Goal: Task Accomplishment & Management: Manage account settings

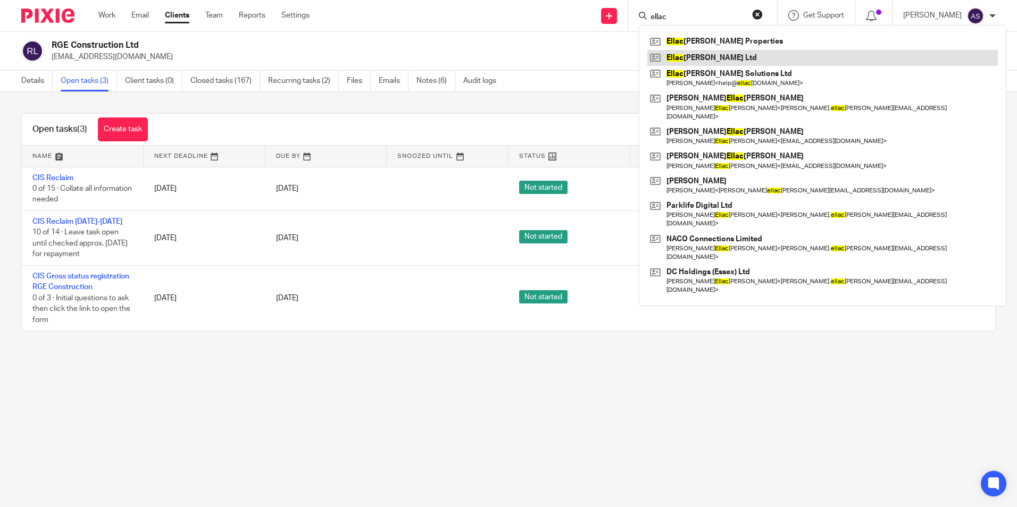
type input "ellac"
click at [703, 59] on link at bounding box center [822, 58] width 350 height 16
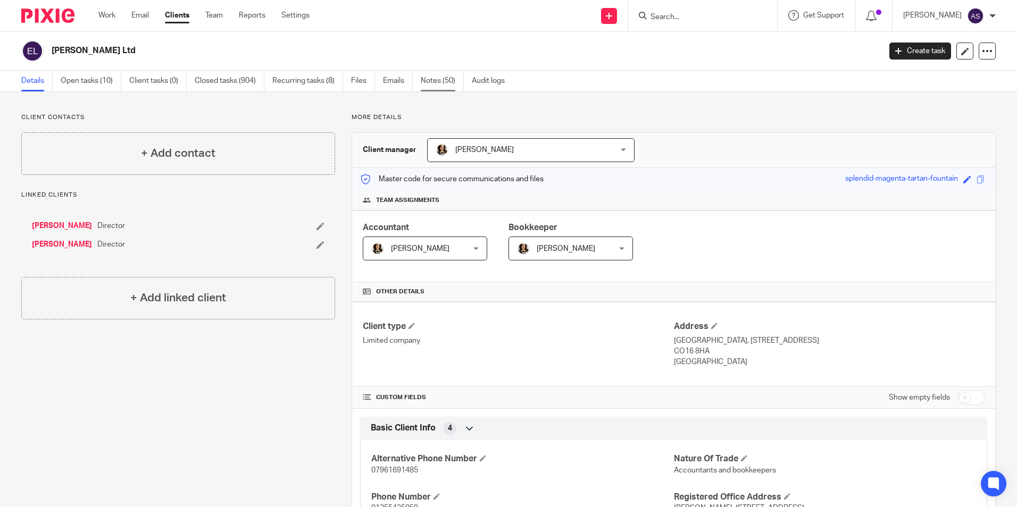
click at [430, 78] on link "Notes (50)" at bounding box center [442, 81] width 43 height 21
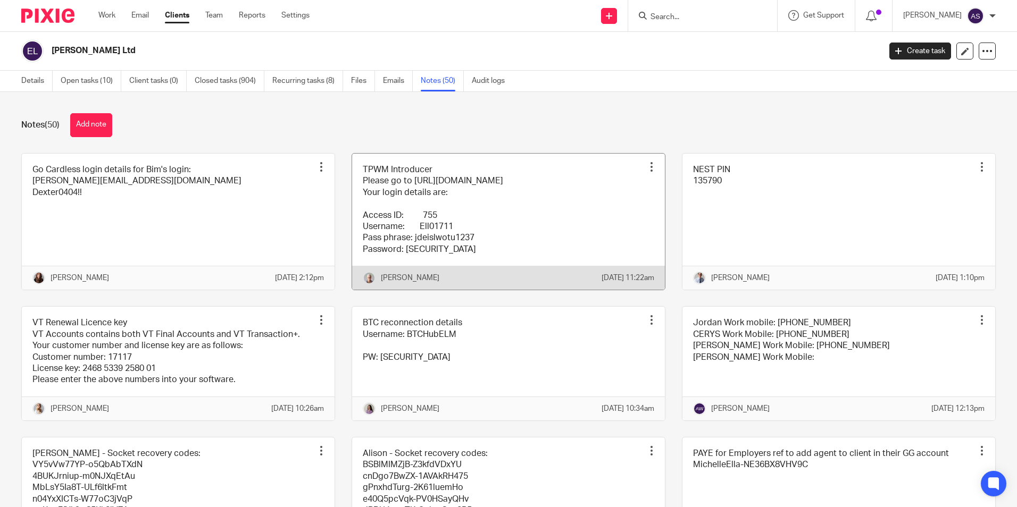
scroll to position [1598, 0]
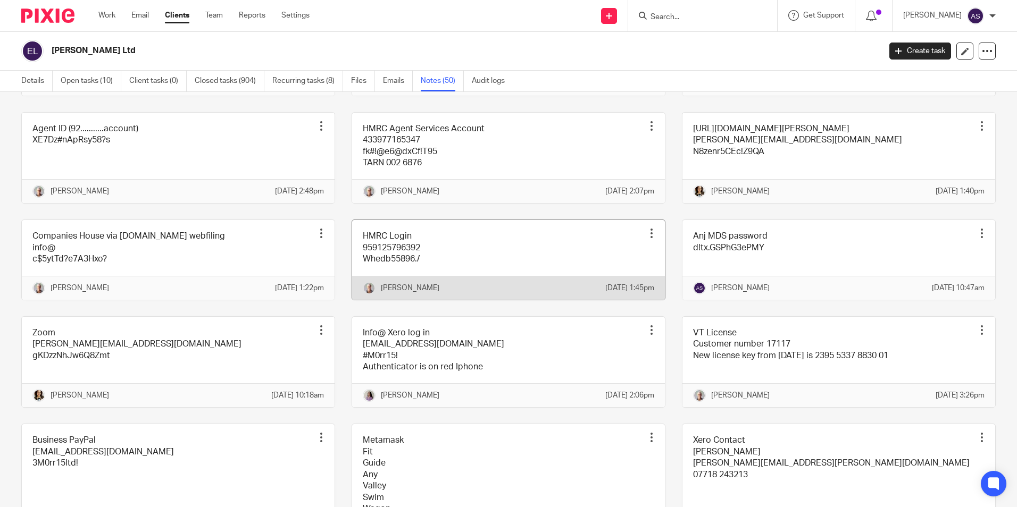
click at [646, 239] on div at bounding box center [651, 233] width 11 height 11
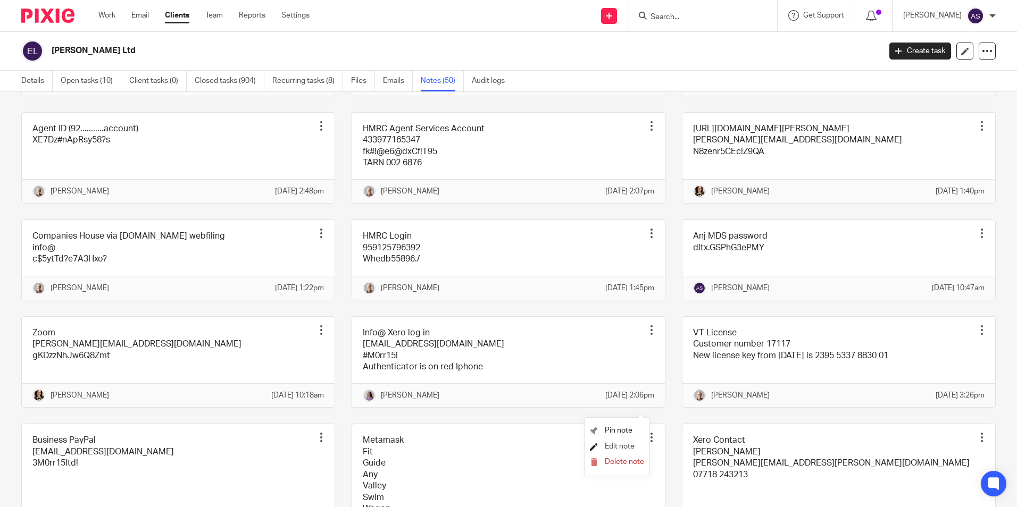
click at [624, 445] on span "Edit note" at bounding box center [620, 446] width 30 height 7
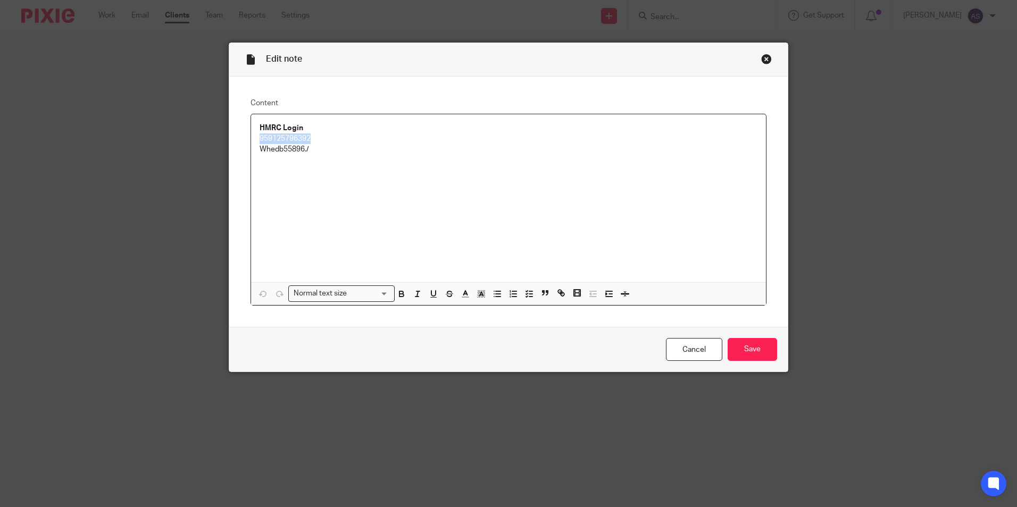
drag, startPoint x: 339, startPoint y: 138, endPoint x: 248, endPoint y: 140, distance: 91.5
click at [251, 140] on div "HMRC Login 959125796392 Whedb55896./" at bounding box center [508, 198] width 515 height 168
copy p "959125796392"
drag, startPoint x: 336, startPoint y: 148, endPoint x: 241, endPoint y: 156, distance: 95.0
click at [241, 156] on div "Content HMRC Login 959125796392 Whedb55896./ Normal text size Loading... Remove…" at bounding box center [508, 202] width 558 height 251
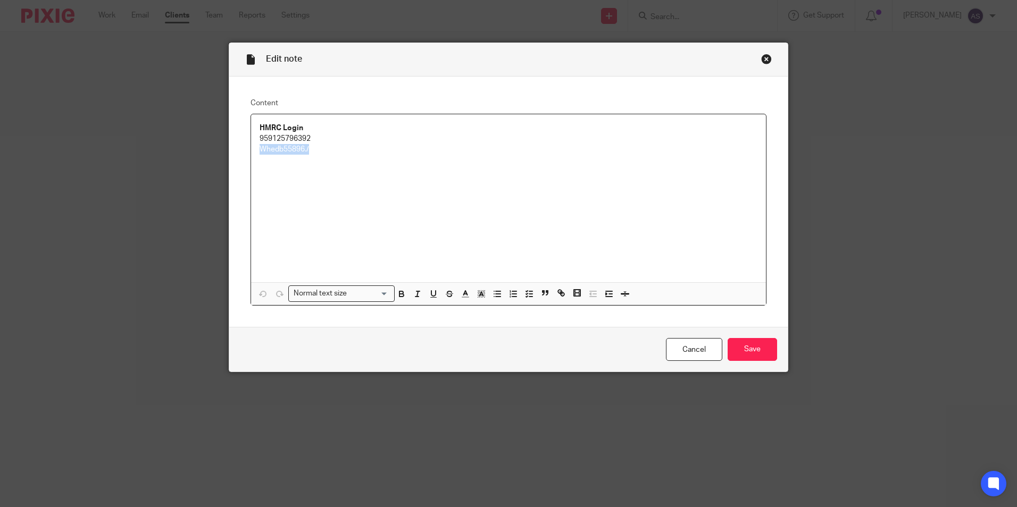
copy p "Whedb55896./"
